Goal: Information Seeking & Learning: Learn about a topic

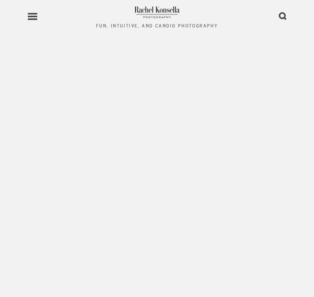
click at [31, 19] on use at bounding box center [32, 16] width 9 height 5
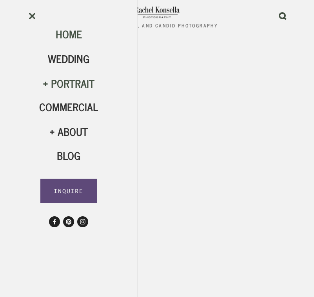
click at [65, 81] on div "Portrait" at bounding box center [68, 83] width 59 height 13
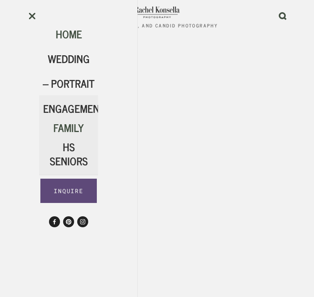
click at [71, 131] on span "Family" at bounding box center [68, 127] width 31 height 17
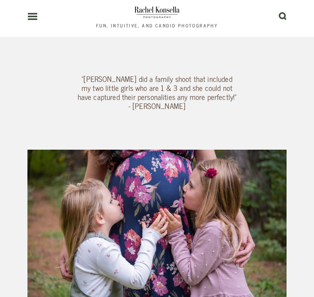
scroll to position [840, 0]
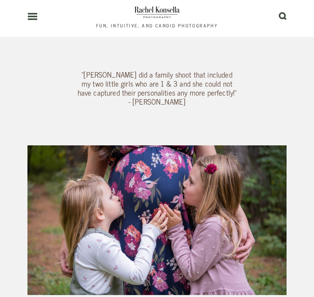
click at [280, 81] on div "Olympia Family Photographer Leave your fake smiles at home! Rachel specializes …" at bounding box center [157, 195] width 273 height 1316
click at [271, 71] on div "Olympia Family Photographer Leave your fake smiles at home! Rachel specializes …" at bounding box center [157, 195] width 273 height 1316
click at [282, 78] on div "Olympia Family Photographer Leave your fake smiles at home! Rachel specializes …" at bounding box center [157, 195] width 273 height 1316
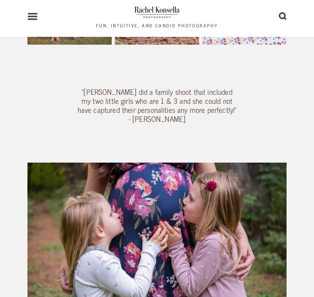
scroll to position [820, 0]
